Goal: Find specific page/section: Find specific page/section

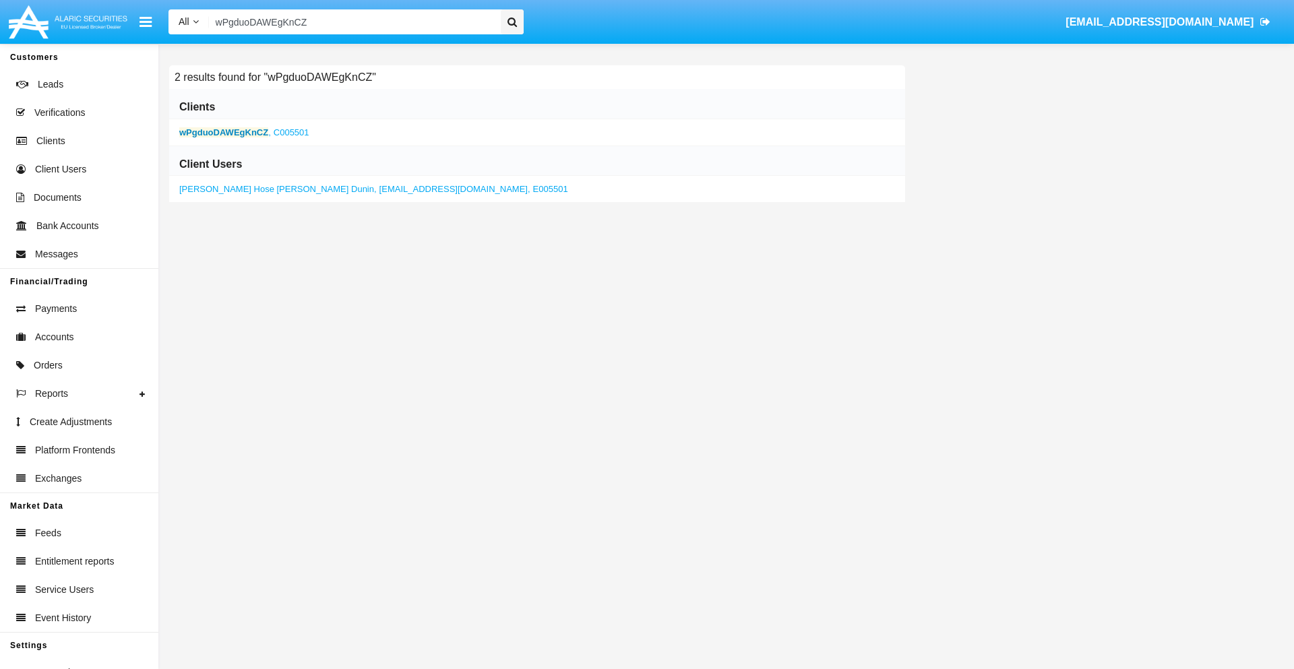
type input "wPgduoDAWEgKnCZ"
click at [224, 132] on b "wPgduoDAWEgKnCZ" at bounding box center [223, 132] width 89 height 10
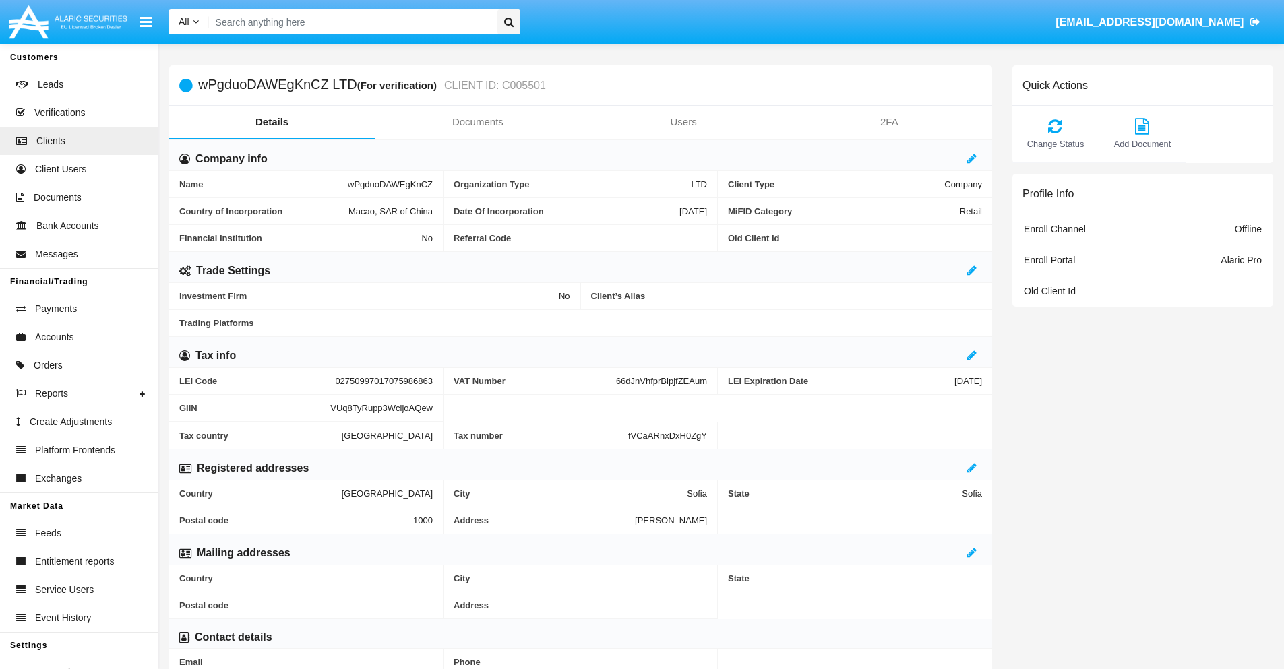
click at [477, 122] on link "Documents" at bounding box center [478, 122] width 206 height 32
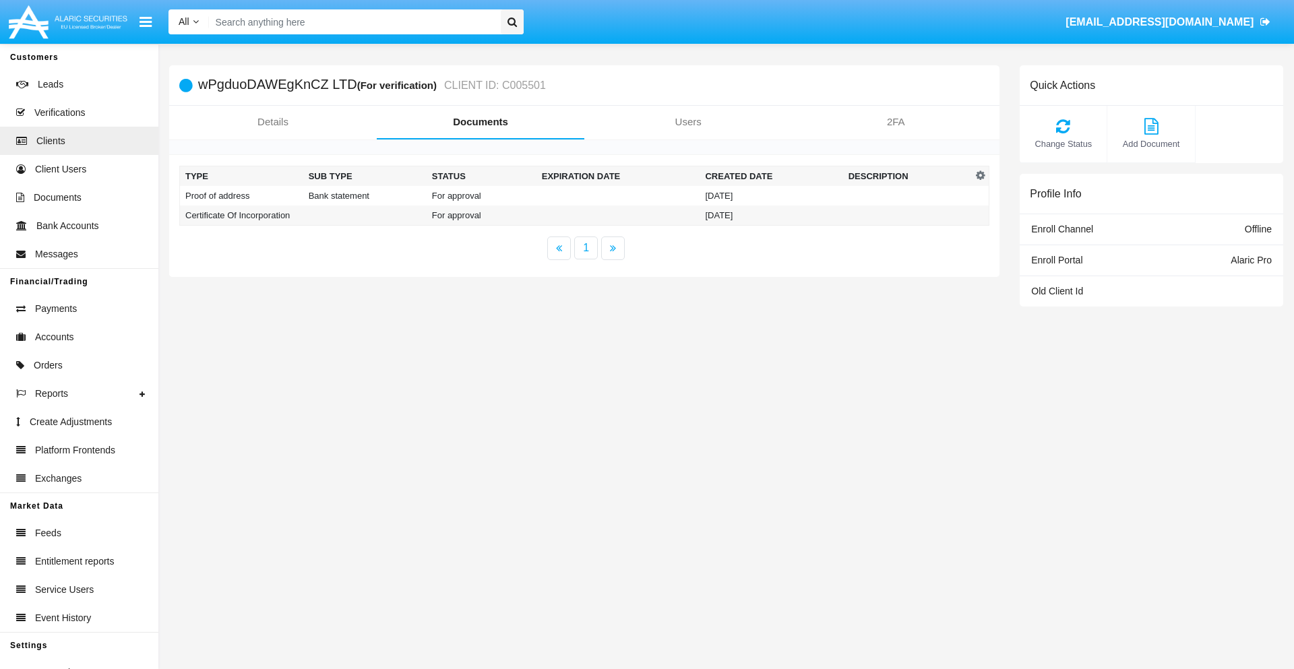
click at [241, 196] on td "Proof of address" at bounding box center [241, 196] width 123 height 20
